Goal: Task Accomplishment & Management: Manage account settings

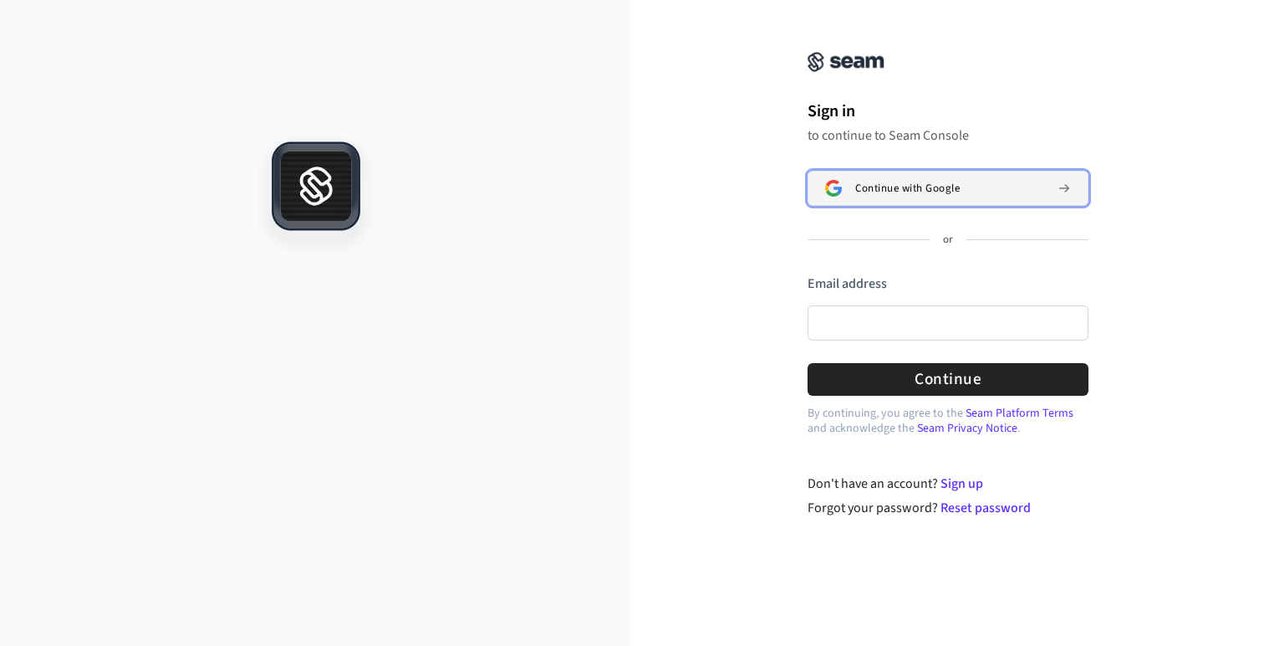
click at [947, 181] on span "Continue with Google" at bounding box center [907, 187] width 105 height 13
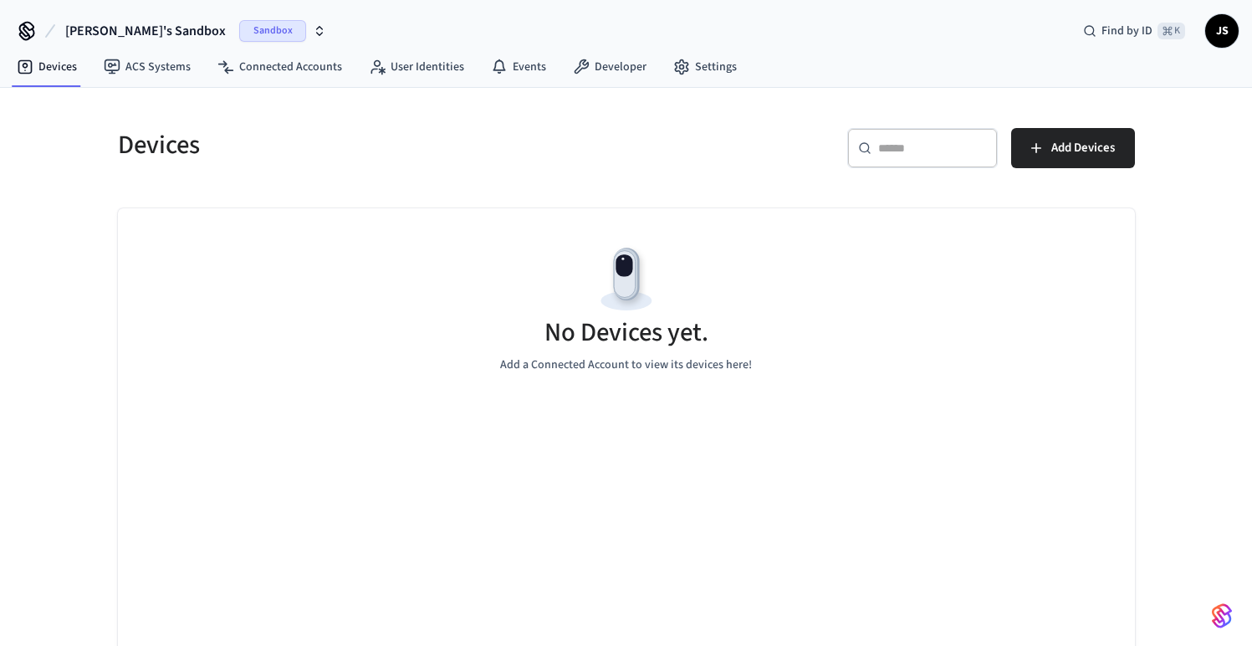
click at [1225, 34] on span "JS" at bounding box center [1222, 31] width 30 height 30
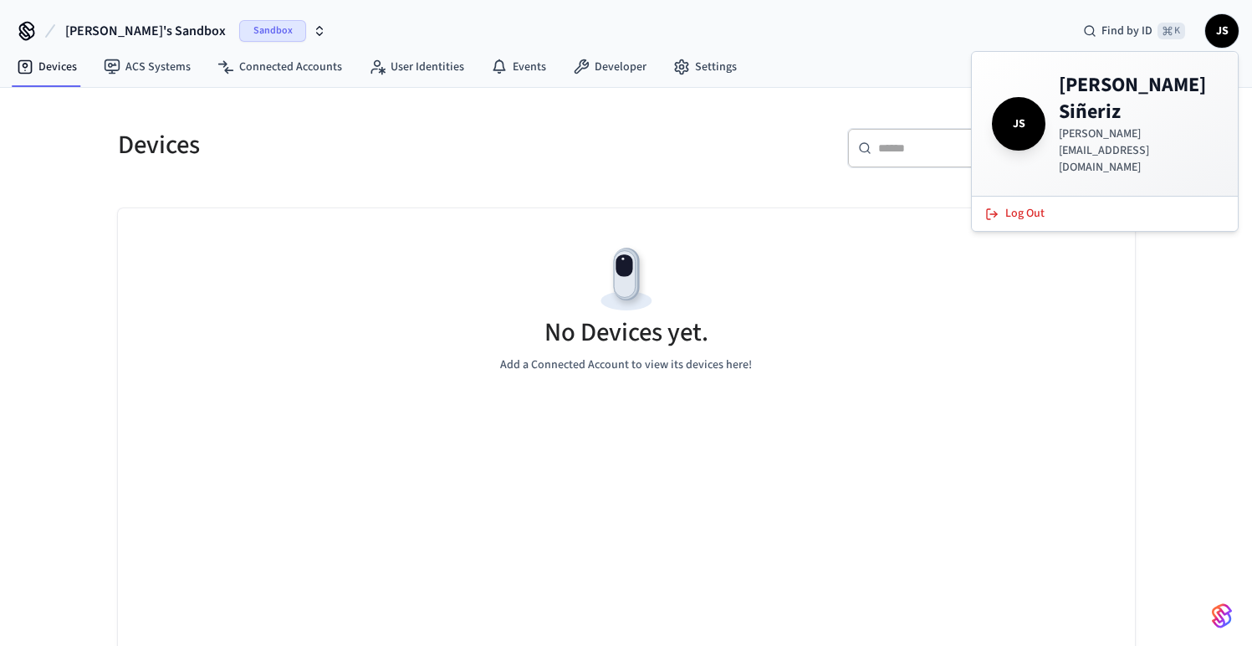
click at [829, 107] on div "Devices ​ ​ Add Devices No Devices yet. Add a Connected Account to view its dev…" at bounding box center [626, 374] width 1070 height 572
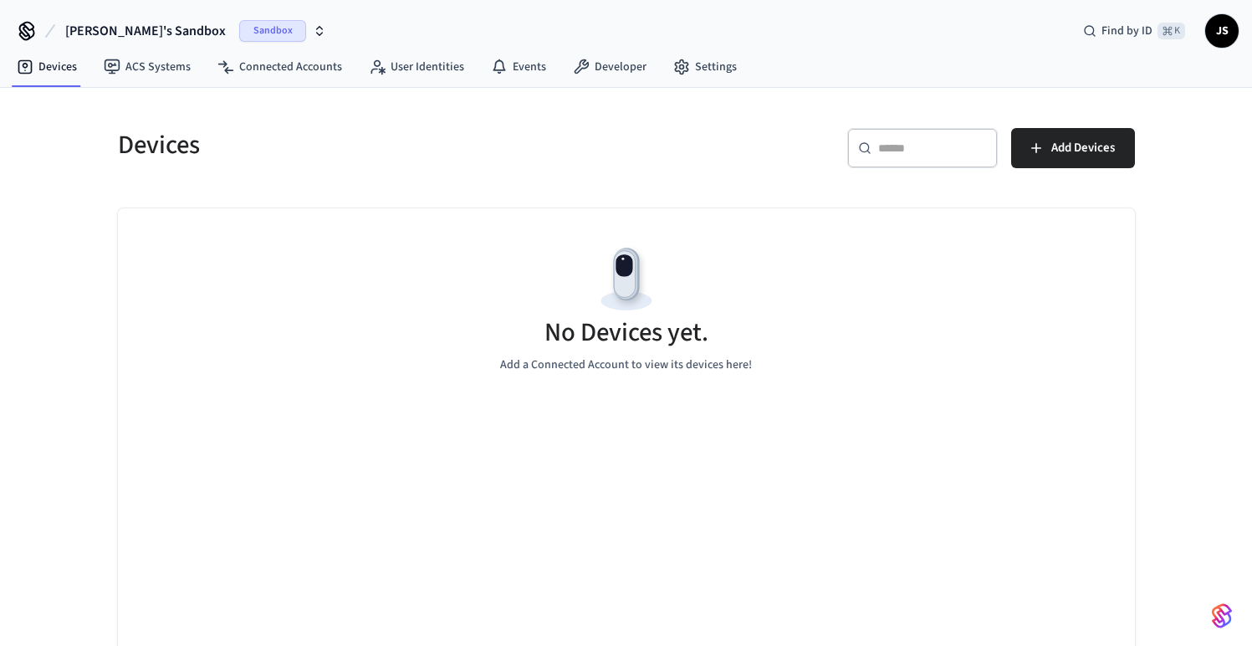
click at [240, 31] on div "Sandbox" at bounding box center [282, 31] width 87 height 22
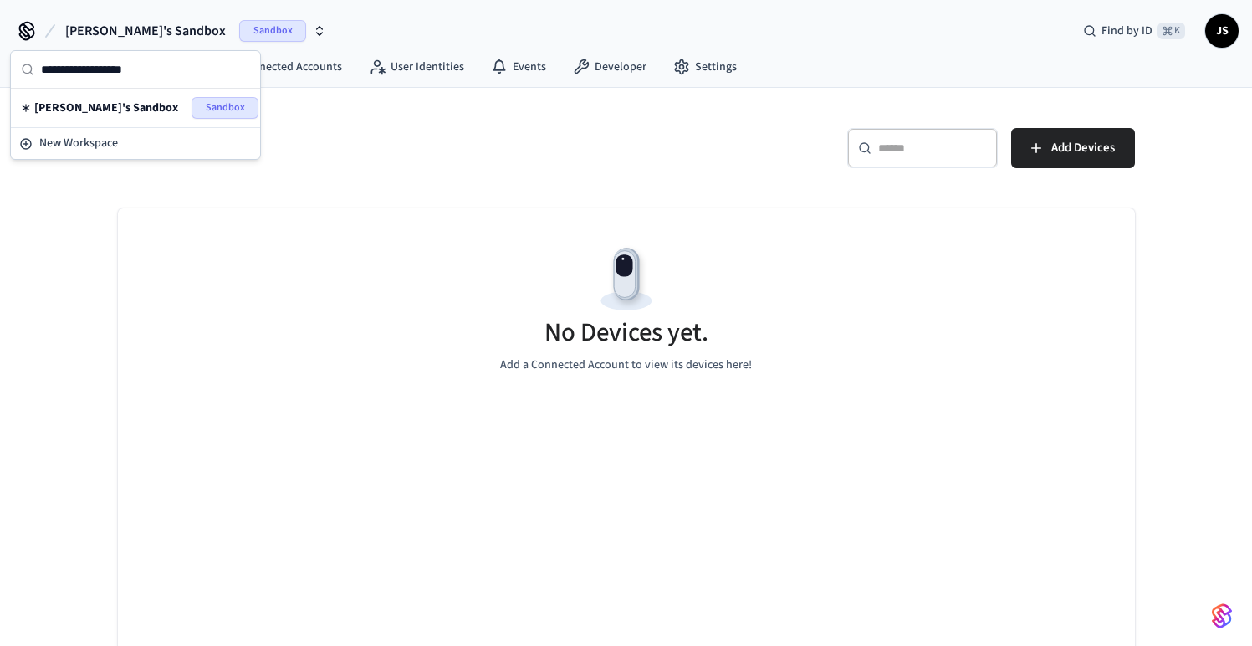
click at [360, 149] on h5 "Devices" at bounding box center [367, 145] width 498 height 34
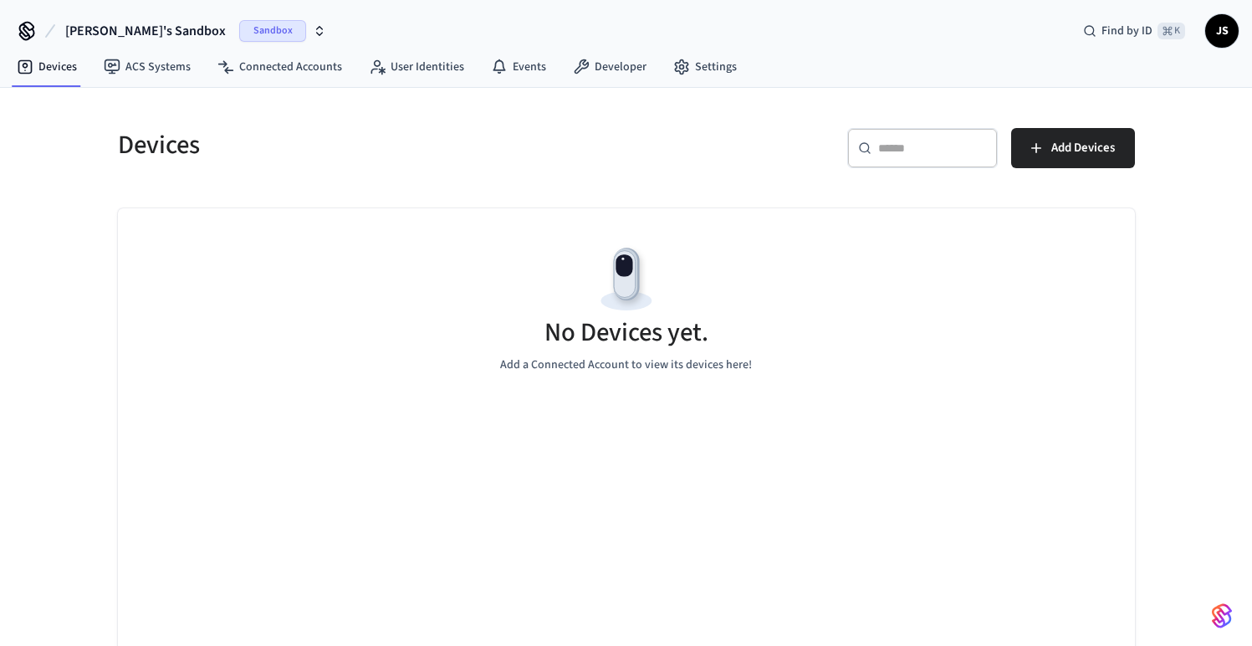
click at [28, 30] on icon at bounding box center [26, 31] width 27 height 27
click at [27, 29] on icon at bounding box center [26, 31] width 27 height 27
click at [25, 33] on icon at bounding box center [26, 31] width 27 height 27
click at [1226, 30] on span "JS" at bounding box center [1222, 31] width 30 height 30
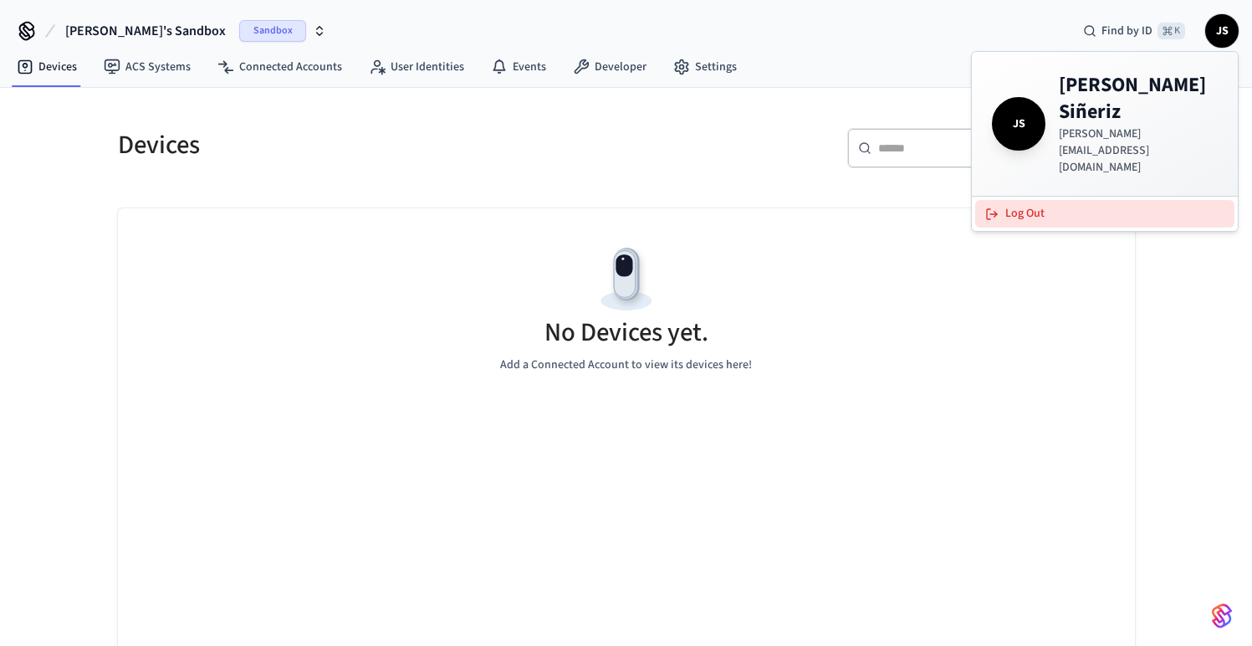
click at [1018, 200] on button "Log Out" at bounding box center [1104, 214] width 259 height 28
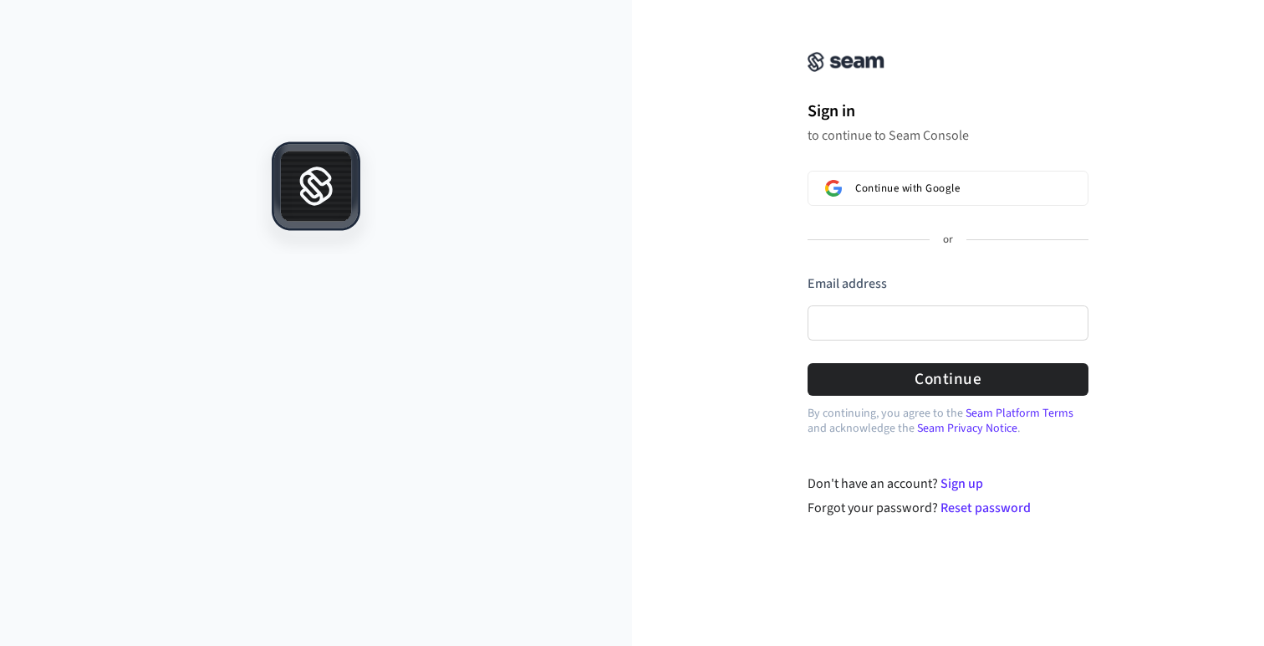
click at [302, 191] on icon at bounding box center [316, 192] width 29 height 22
click at [840, 58] on img at bounding box center [846, 62] width 77 height 20
